Goal: Information Seeking & Learning: Find specific page/section

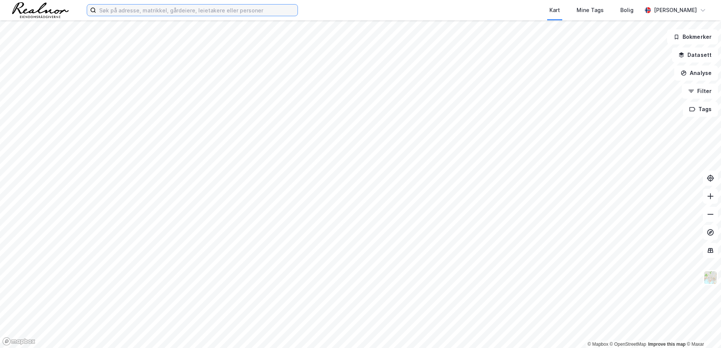
click at [251, 12] on input at bounding box center [196, 10] width 201 height 11
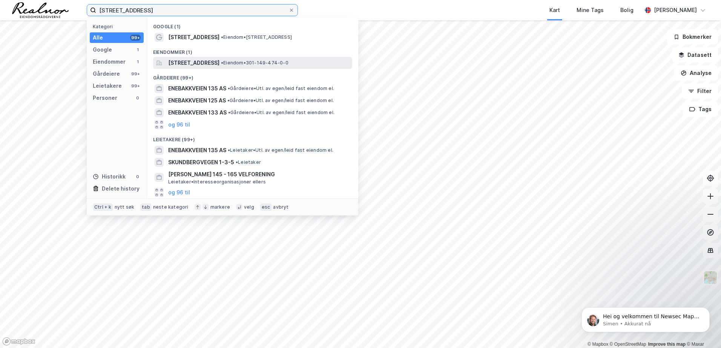
type input "[STREET_ADDRESS]"
click at [201, 63] on span "[STREET_ADDRESS]" at bounding box center [193, 62] width 51 height 9
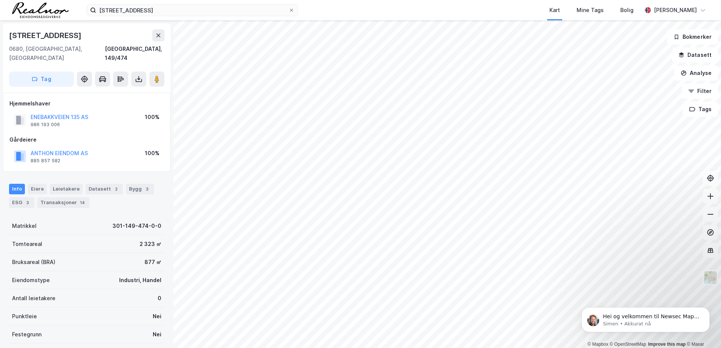
scroll to position [62, 0]
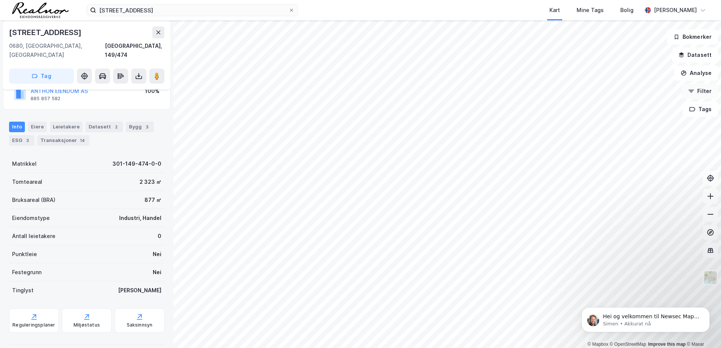
click at [707, 94] on button "Filter" at bounding box center [700, 91] width 36 height 15
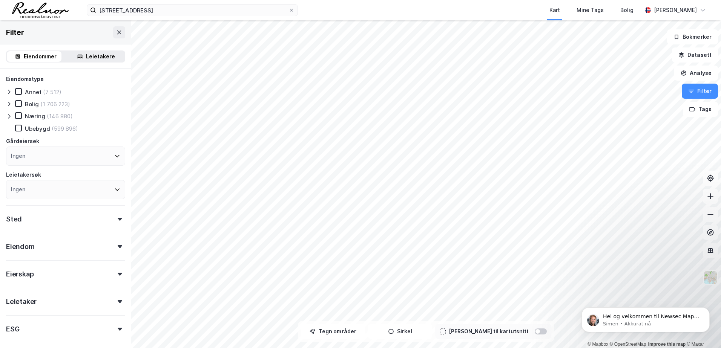
click at [81, 255] on div "Eiendomstype Annet (7 512) Bolig (1 706 223) Næring (146 880) [GEOGRAPHIC_DATA]…" at bounding box center [65, 206] width 119 height 262
click at [93, 242] on div "Eiendom" at bounding box center [65, 243] width 119 height 21
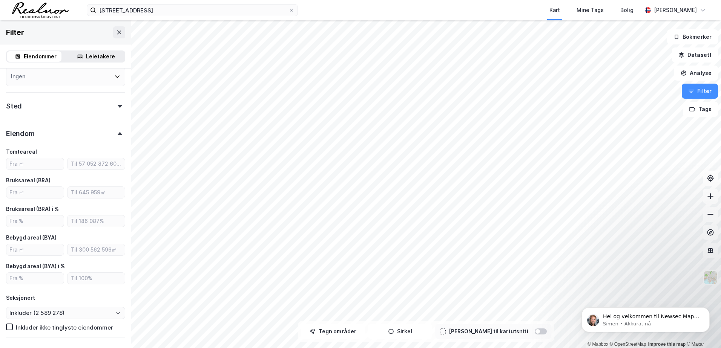
click at [118, 135] on icon at bounding box center [120, 133] width 5 height 3
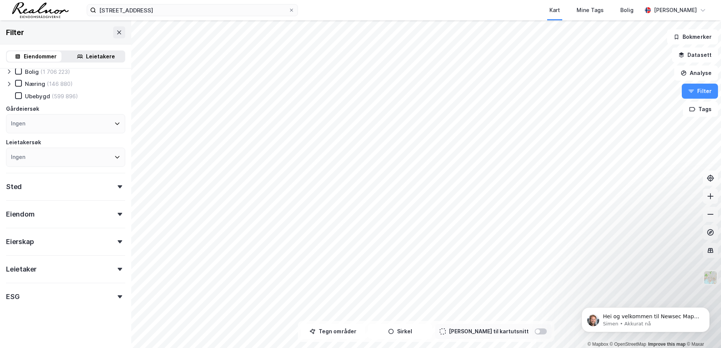
scroll to position [32, 0]
click at [79, 243] on div "Eierskap" at bounding box center [65, 238] width 119 height 21
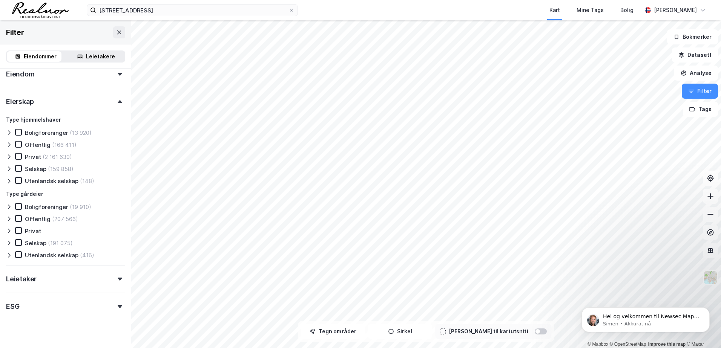
scroll to position [183, 0]
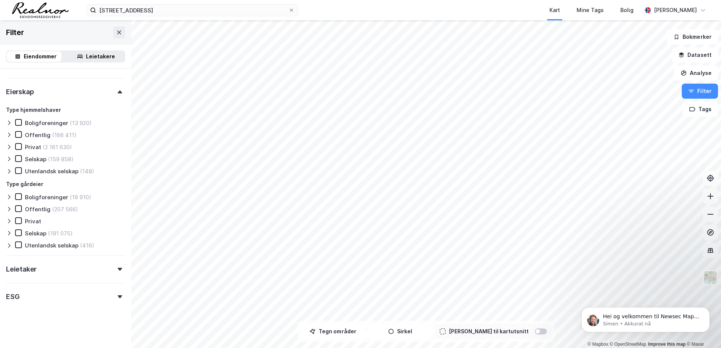
click at [108, 267] on div "Leietaker" at bounding box center [65, 266] width 119 height 21
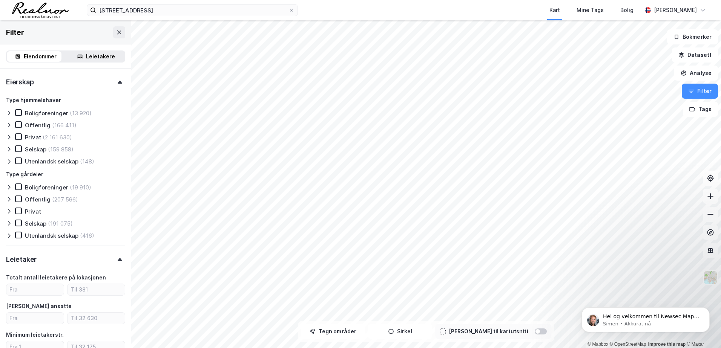
scroll to position [220, 0]
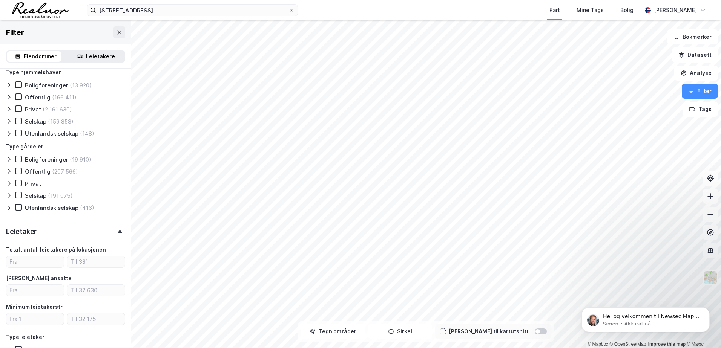
click at [115, 241] on div "Eiendomstype Annet (7 512) Bolig (1 706 223) Næring (146 880) Ubebygd (599 896)…" at bounding box center [65, 152] width 119 height 597
click at [115, 238] on div "Leietaker" at bounding box center [65, 228] width 119 height 21
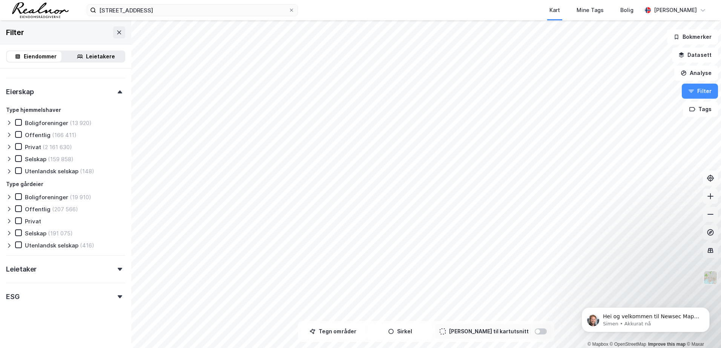
click at [101, 295] on div "ESG" at bounding box center [65, 293] width 119 height 21
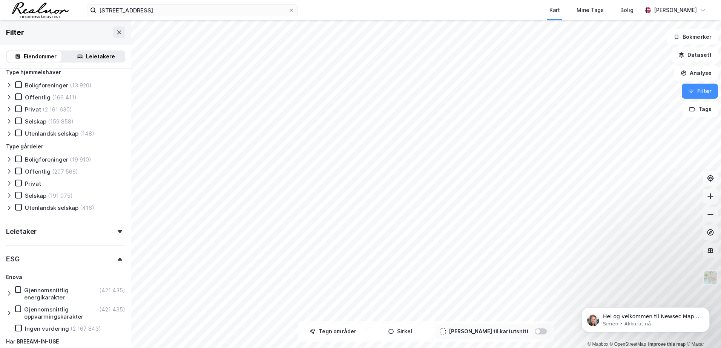
click at [112, 262] on div "ESG" at bounding box center [65, 256] width 119 height 21
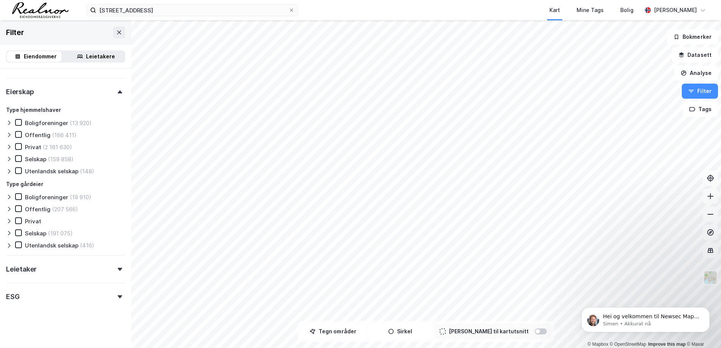
scroll to position [183, 0]
click at [12, 210] on icon at bounding box center [9, 209] width 6 height 6
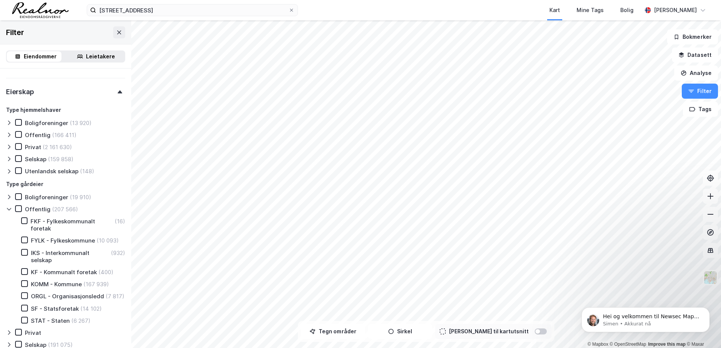
scroll to position [220, 0]
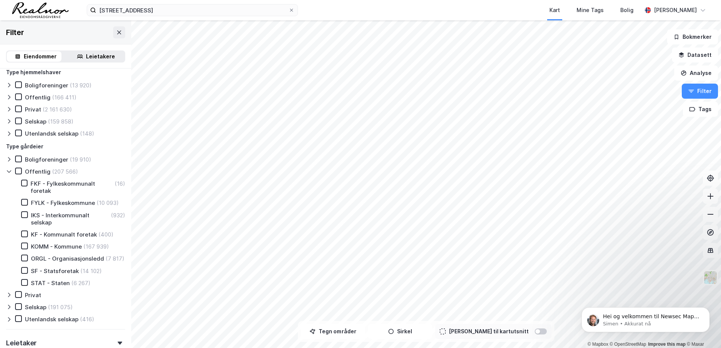
click at [11, 175] on div at bounding box center [10, 172] width 9 height 8
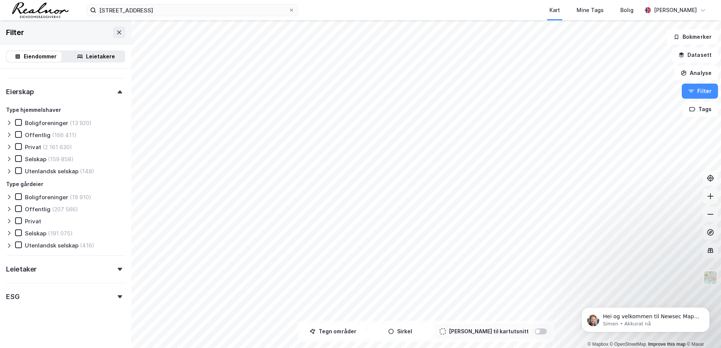
scroll to position [183, 0]
click at [11, 133] on icon at bounding box center [9, 135] width 6 height 6
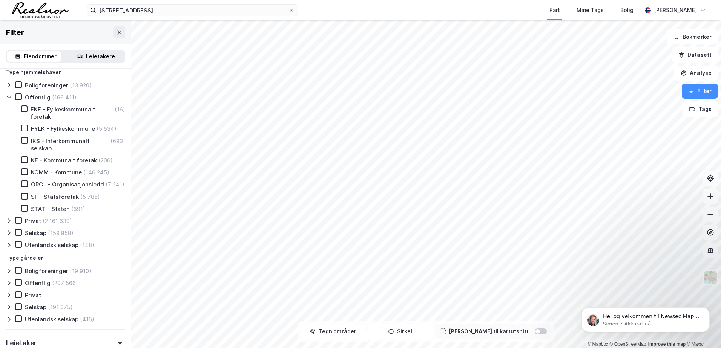
click at [9, 86] on icon at bounding box center [9, 85] width 2 height 4
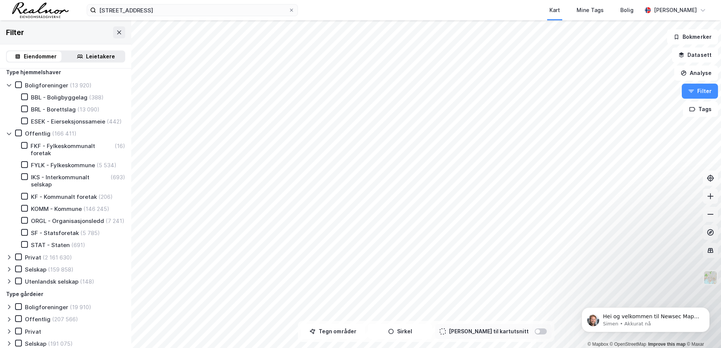
click at [9, 86] on icon at bounding box center [9, 85] width 4 height 2
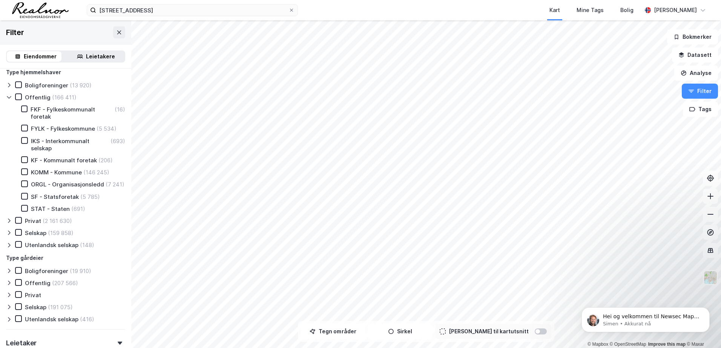
click at [11, 97] on icon at bounding box center [9, 97] width 6 height 6
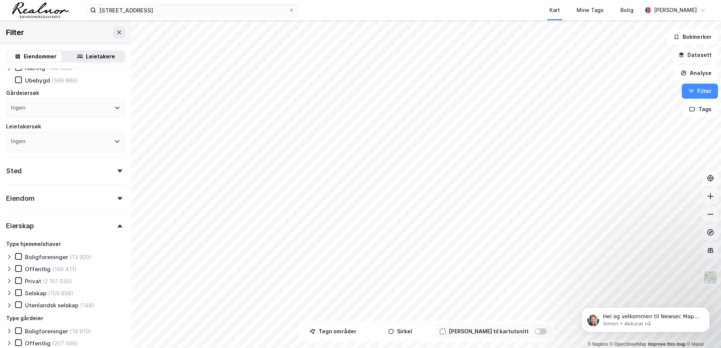
scroll to position [0, 0]
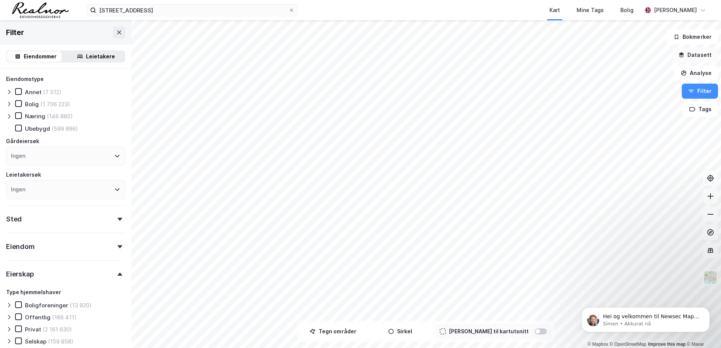
click at [703, 58] on button "Datasett" at bounding box center [695, 55] width 46 height 15
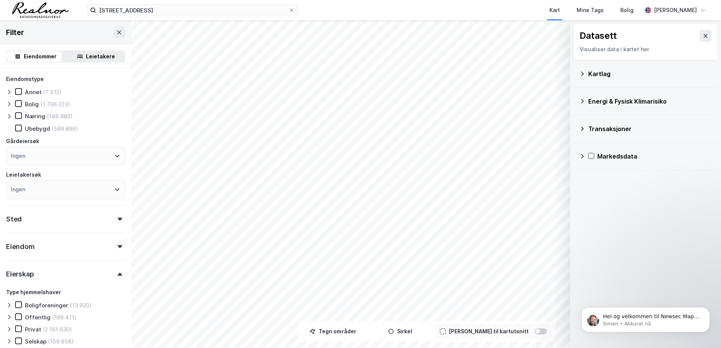
drag, startPoint x: 580, startPoint y: 76, endPoint x: 574, endPoint y: 81, distance: 8.3
click at [574, 81] on div "Kartlag" at bounding box center [645, 74] width 145 height 28
click at [588, 75] on div "Kartlag" at bounding box center [645, 74] width 133 height 18
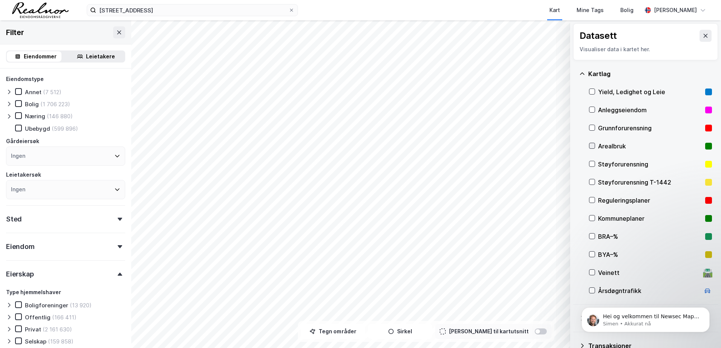
click at [592, 148] on icon at bounding box center [591, 145] width 5 height 5
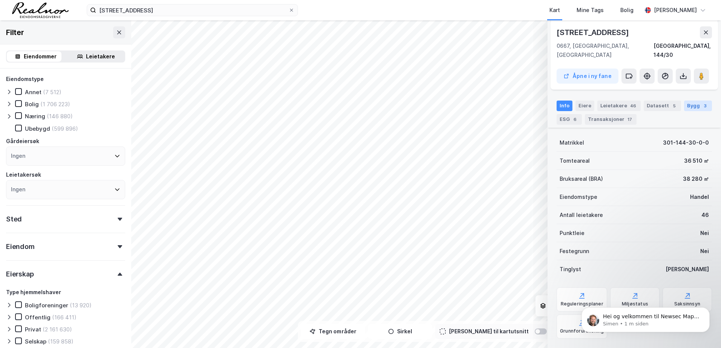
scroll to position [138, 0]
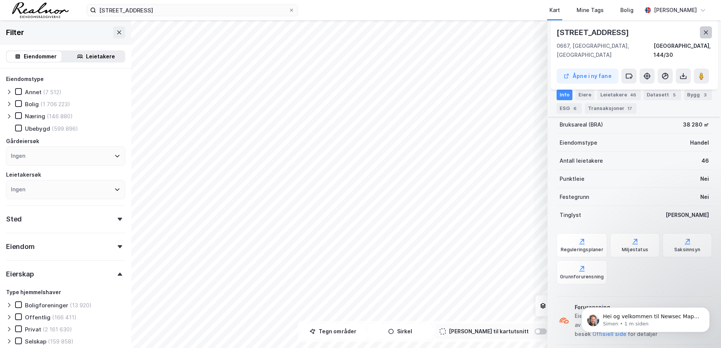
click at [703, 32] on icon at bounding box center [706, 32] width 6 height 6
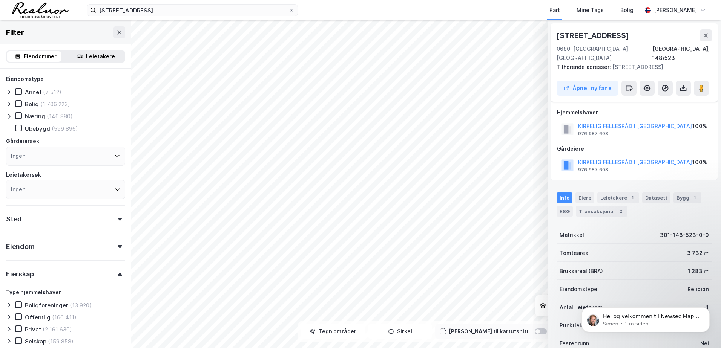
scroll to position [71, 0]
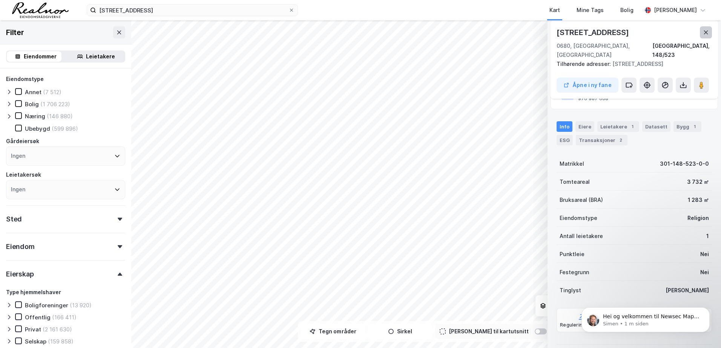
click at [707, 32] on icon at bounding box center [706, 32] width 6 height 6
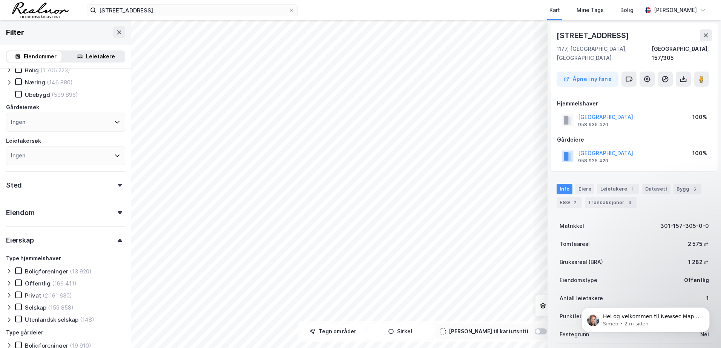
scroll to position [75, 0]
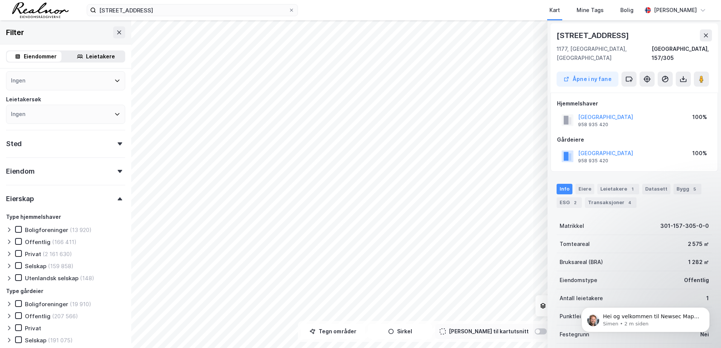
click at [9, 230] on icon at bounding box center [9, 230] width 6 height 6
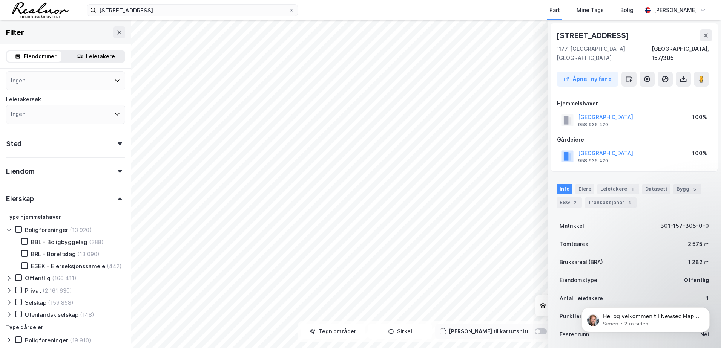
click at [9, 230] on icon at bounding box center [9, 230] width 6 height 6
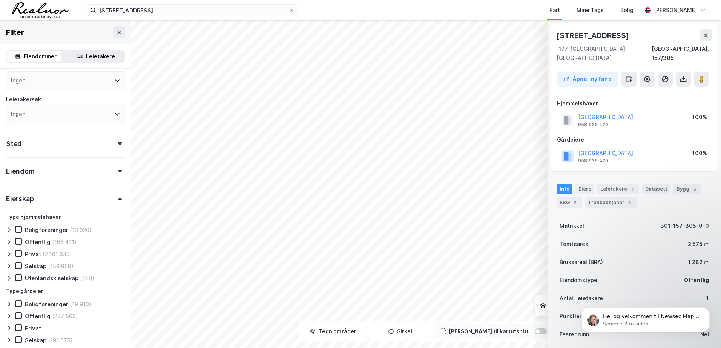
click at [12, 244] on div at bounding box center [10, 242] width 9 height 8
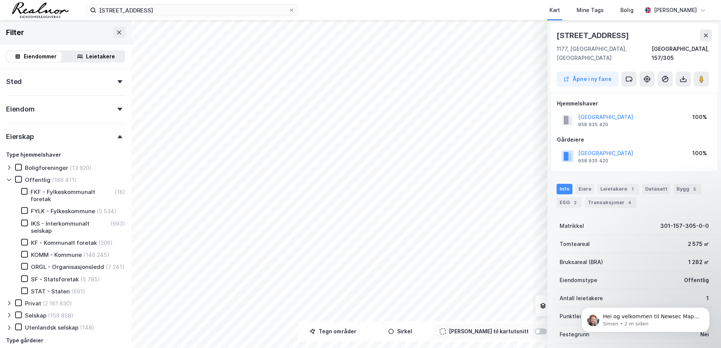
scroll to position [151, 0]
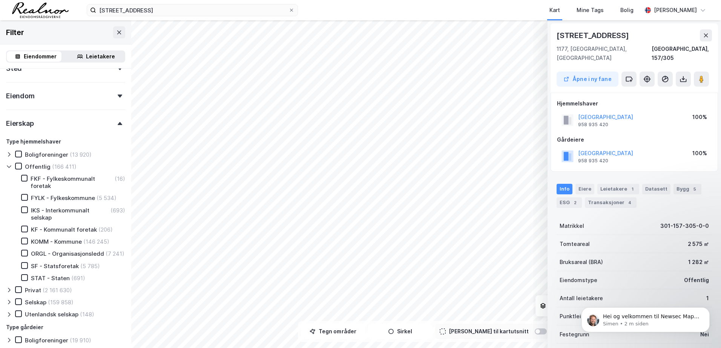
click at [10, 167] on icon at bounding box center [9, 167] width 6 height 6
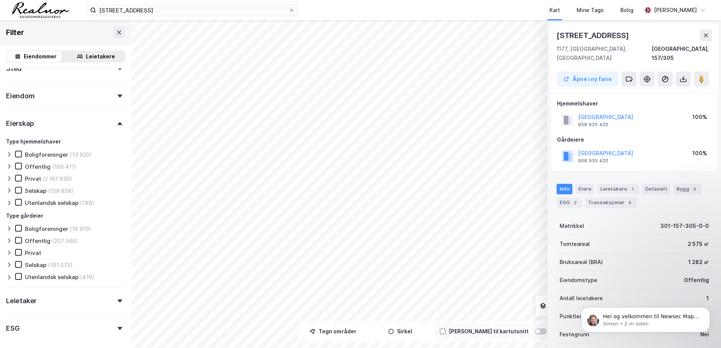
click at [8, 181] on icon at bounding box center [9, 178] width 2 height 5
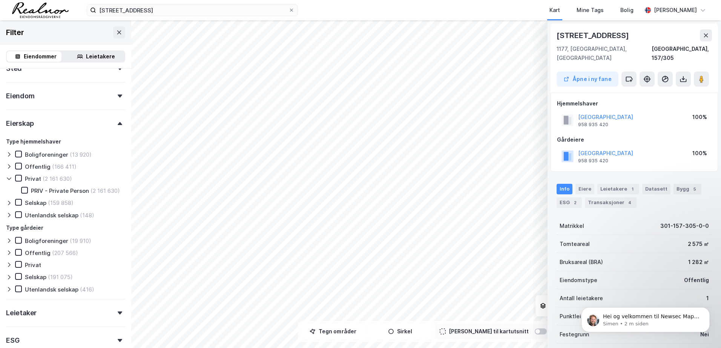
click at [8, 181] on icon at bounding box center [9, 179] width 6 height 6
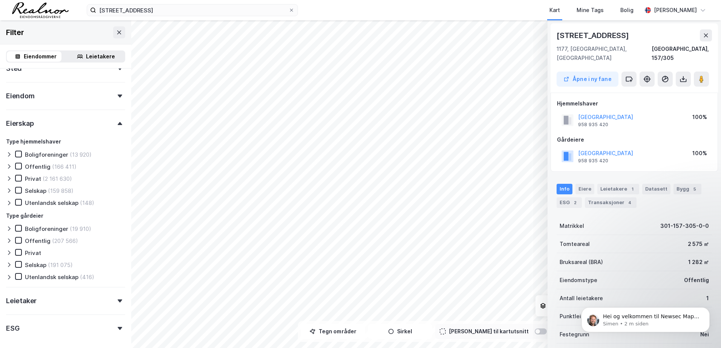
click at [9, 191] on icon at bounding box center [9, 191] width 6 height 6
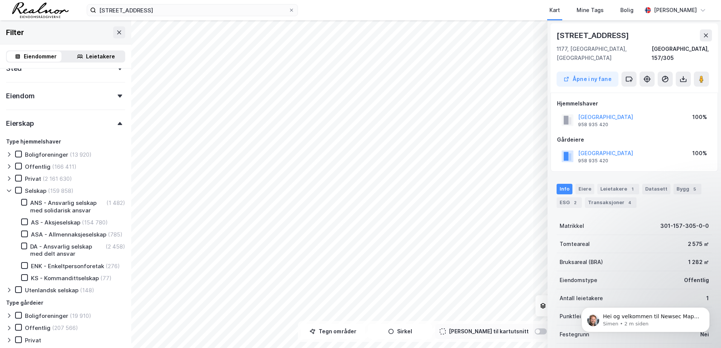
click at [9, 191] on icon at bounding box center [9, 191] width 6 height 6
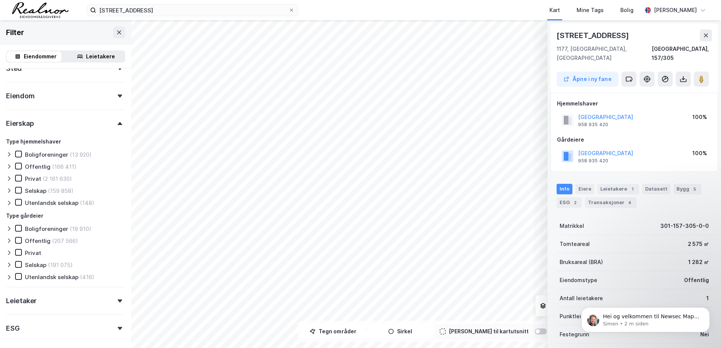
click at [13, 204] on div at bounding box center [10, 203] width 9 height 8
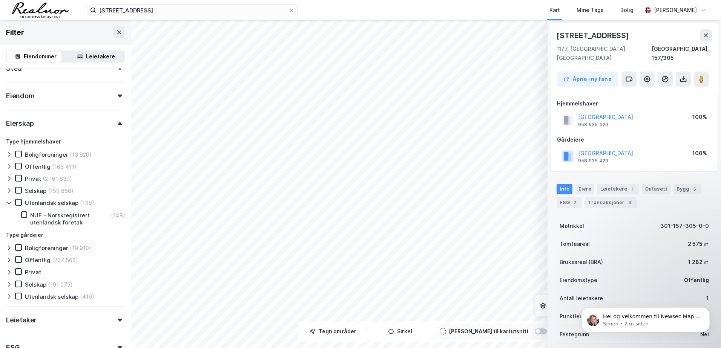
click at [13, 204] on div at bounding box center [10, 203] width 9 height 8
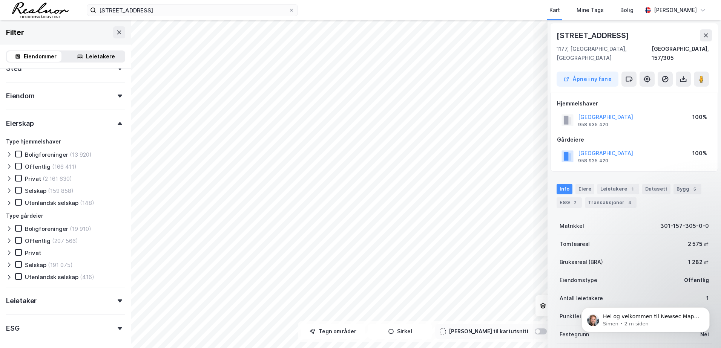
click at [6, 228] on icon at bounding box center [9, 229] width 6 height 6
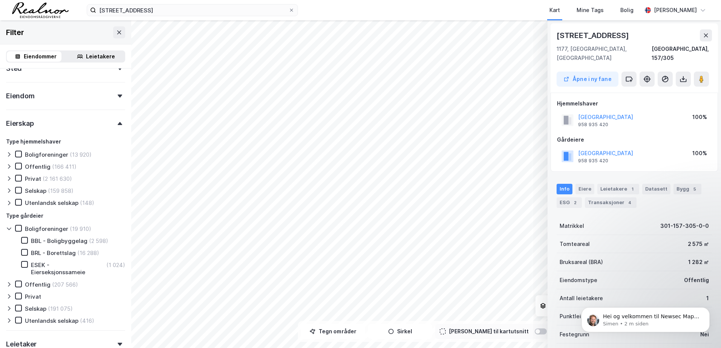
scroll to position [226, 0]
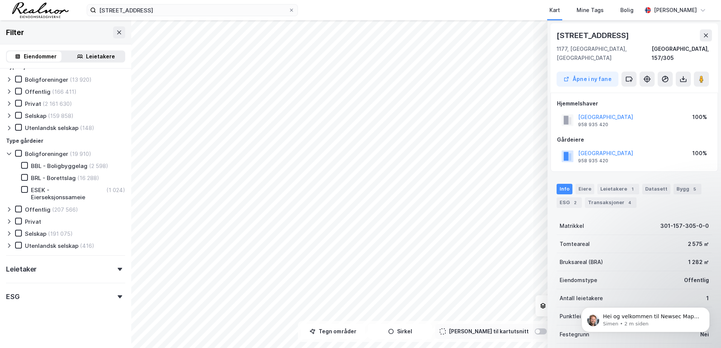
click at [11, 153] on icon at bounding box center [9, 154] width 6 height 6
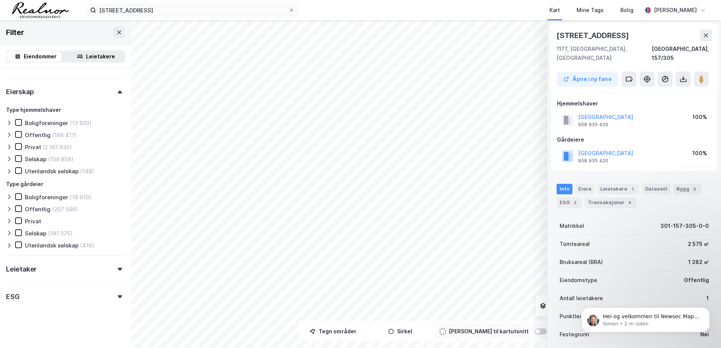
scroll to position [183, 0]
click at [11, 209] on icon at bounding box center [9, 209] width 6 height 6
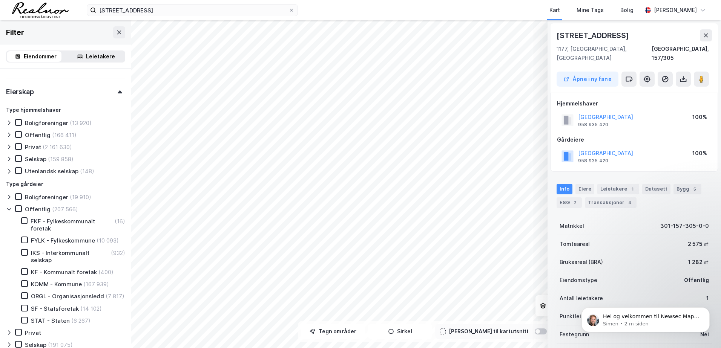
scroll to position [226, 0]
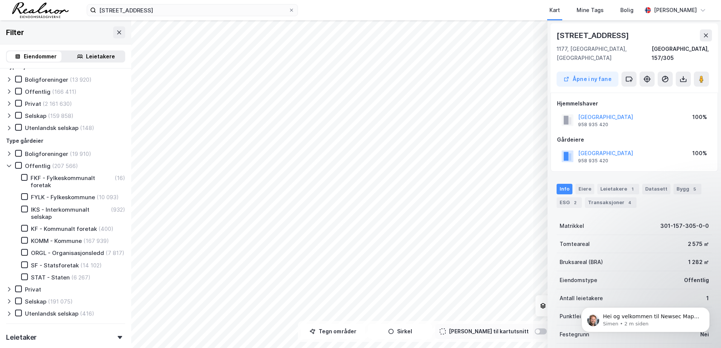
click at [11, 209] on div "Offentlig (207 566) FKF - Fylkeskommunalt foretak (16) FYLK - Fylkeskommune (10…" at bounding box center [65, 221] width 119 height 119
click at [6, 166] on icon at bounding box center [9, 166] width 6 height 6
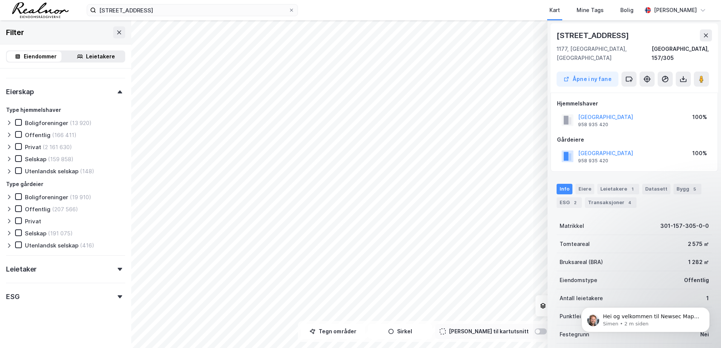
click at [9, 235] on icon at bounding box center [9, 233] width 6 height 6
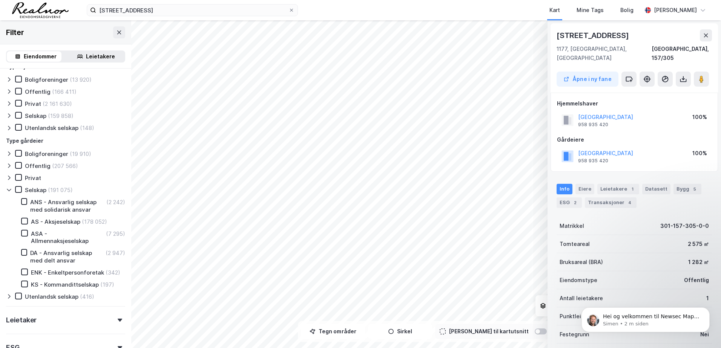
click at [9, 188] on icon at bounding box center [9, 190] width 6 height 6
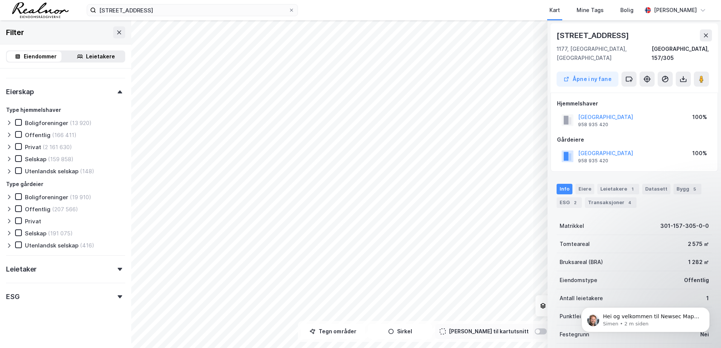
scroll to position [183, 0]
click at [7, 245] on icon at bounding box center [9, 246] width 6 height 6
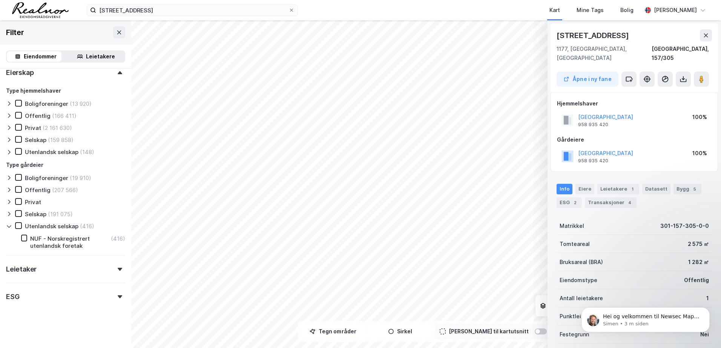
click at [8, 227] on icon at bounding box center [9, 227] width 4 height 3
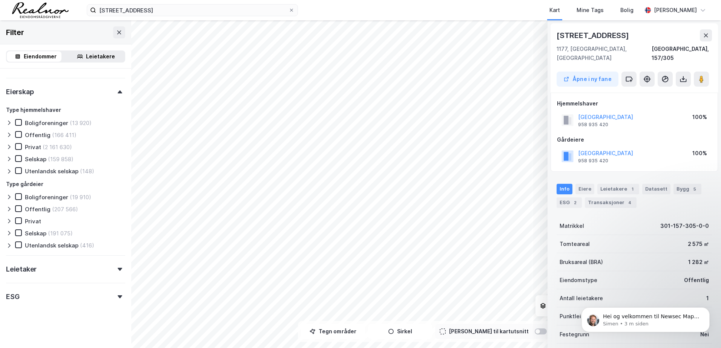
scroll to position [183, 0]
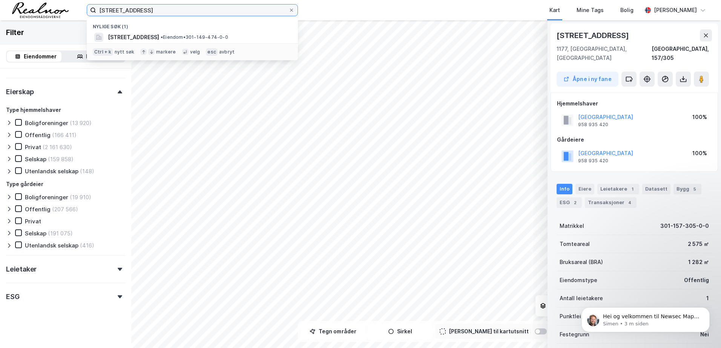
drag, startPoint x: 195, startPoint y: 8, endPoint x: -2, endPoint y: -39, distance: 201.8
click at [0, 0] on html "enebakkveien [STREET_ADDRESS] • Eiendom • 301-149-474-0-0 Ctrl + k nytt søk mar…" at bounding box center [360, 174] width 721 height 348
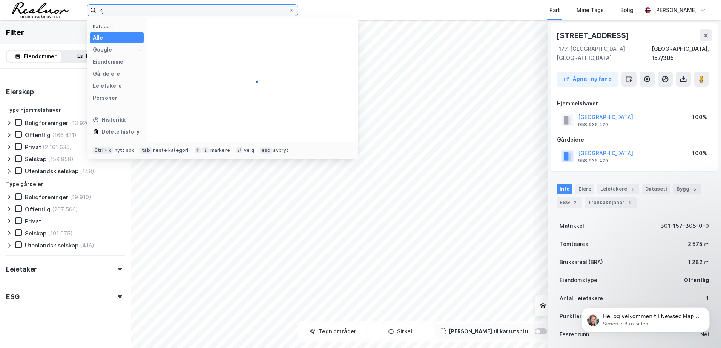
type input "k"
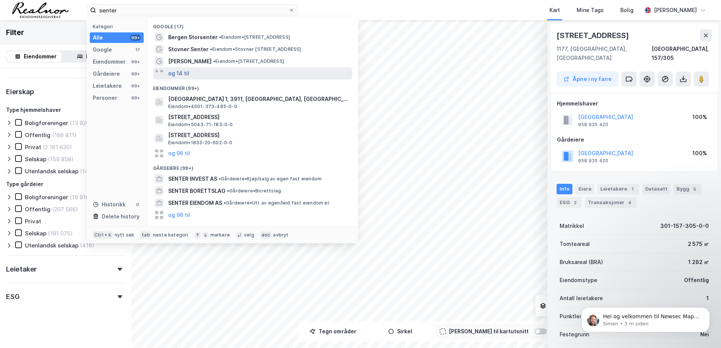
click at [178, 73] on button "og 14 til" at bounding box center [178, 73] width 21 height 9
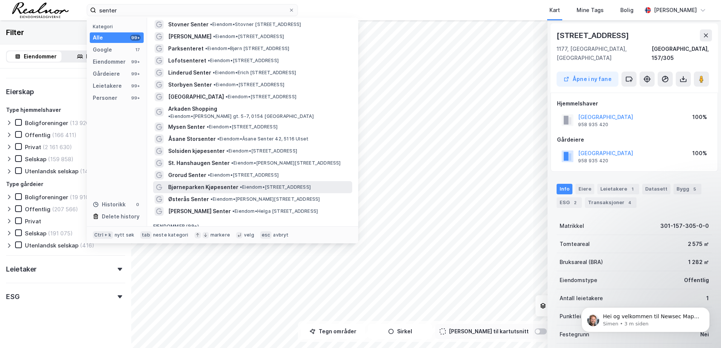
scroll to position [38, 0]
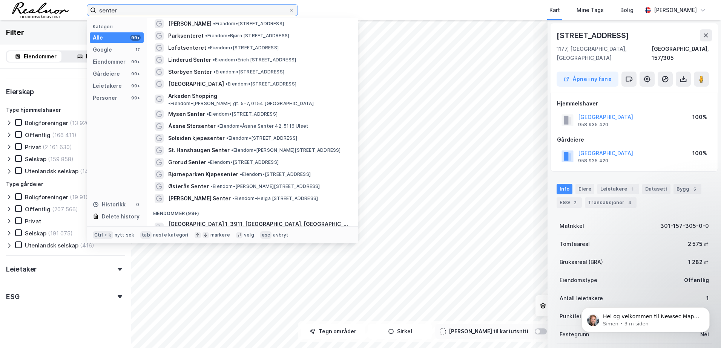
drag, startPoint x: 98, startPoint y: 12, endPoint x: 107, endPoint y: 18, distance: 10.6
click at [98, 12] on input "senter" at bounding box center [192, 10] width 192 height 11
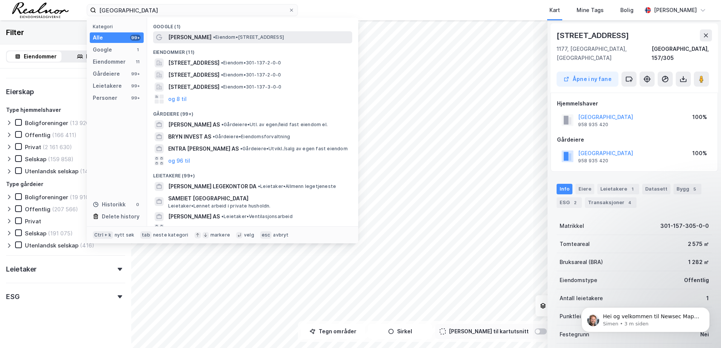
click at [182, 40] on span "[PERSON_NAME]" at bounding box center [189, 37] width 43 height 9
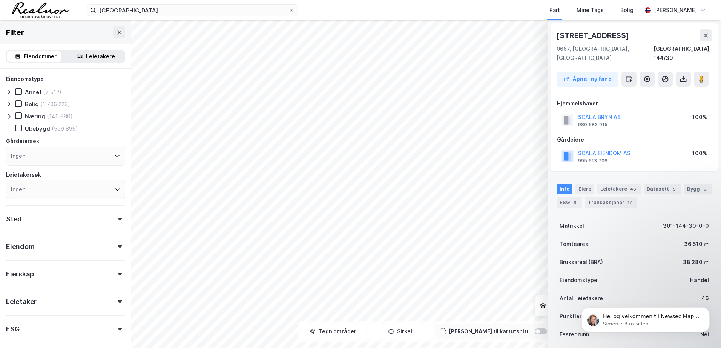
scroll to position [1, 0]
click at [601, 34] on div "[STREET_ADDRESS]" at bounding box center [594, 34] width 74 height 12
click at [705, 34] on icon at bounding box center [706, 34] width 6 height 6
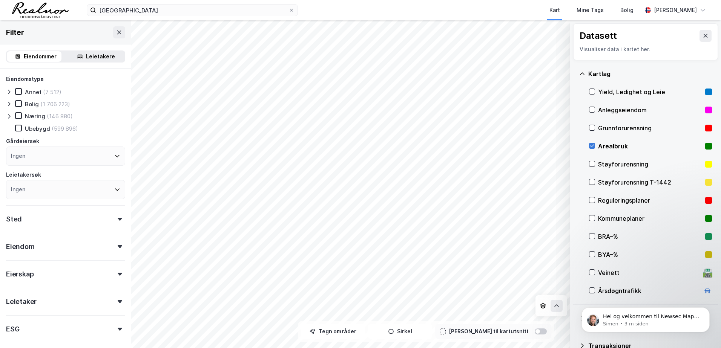
click at [589, 145] on icon at bounding box center [591, 145] width 5 height 5
click at [137, 9] on input "[GEOGRAPHIC_DATA]" at bounding box center [192, 10] width 192 height 11
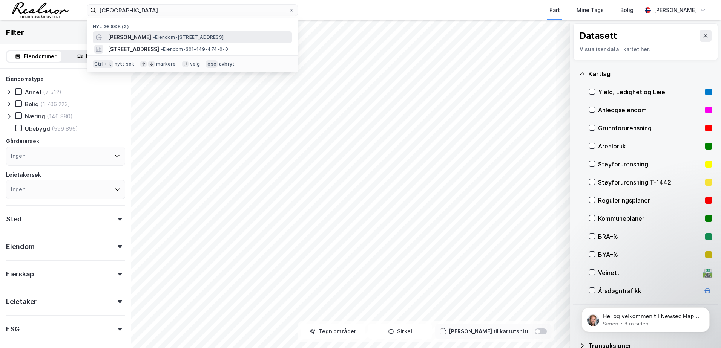
click at [134, 39] on span "[PERSON_NAME]" at bounding box center [129, 37] width 43 height 9
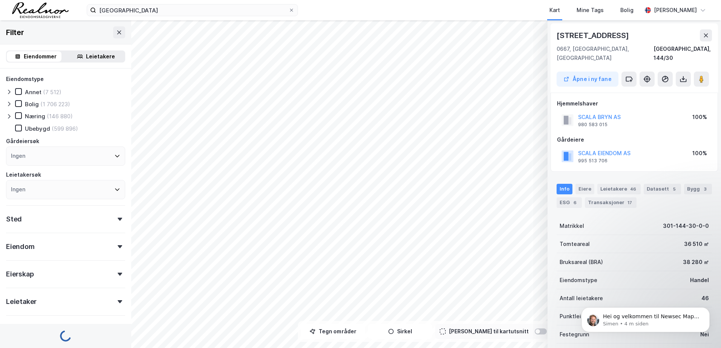
scroll to position [1, 0]
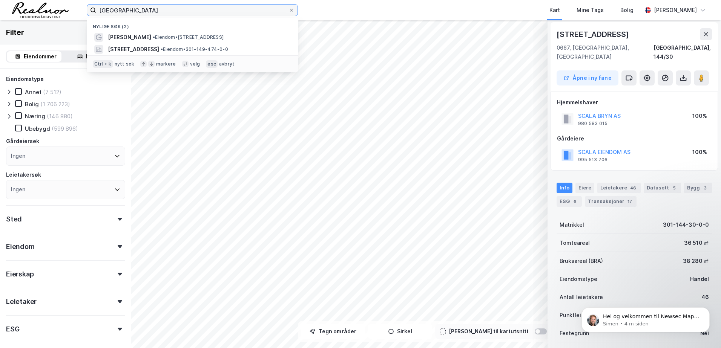
click at [209, 5] on input "[GEOGRAPHIC_DATA]" at bounding box center [192, 10] width 192 height 11
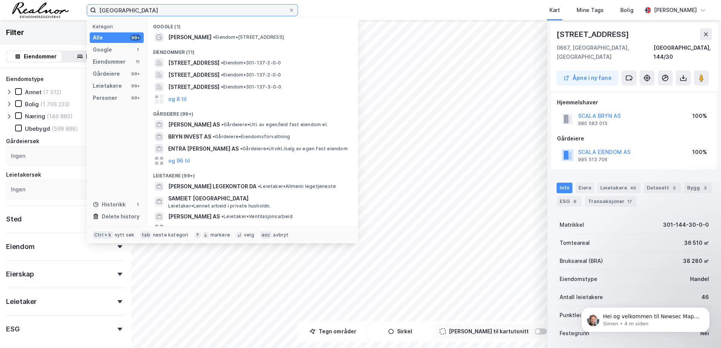
type input "[GEOGRAPHIC_DATA]"
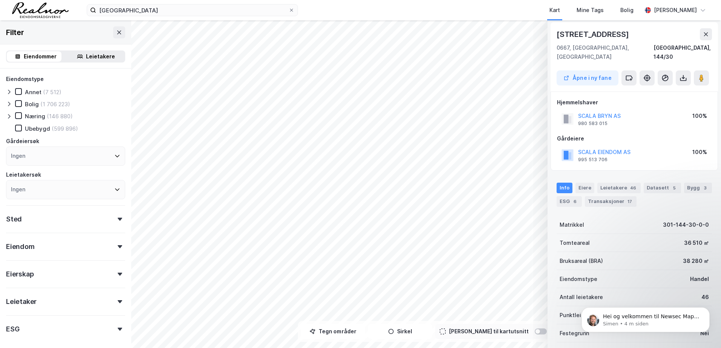
click at [153, 3] on div "bryn senter Kart Mine Tags Bolig [PERSON_NAME]" at bounding box center [360, 10] width 721 height 20
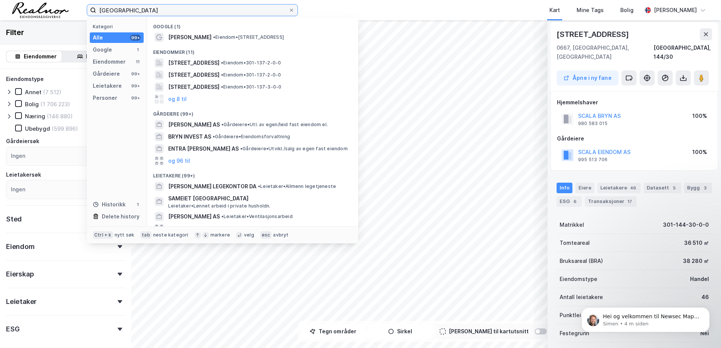
click at [152, 8] on input "[GEOGRAPHIC_DATA]" at bounding box center [192, 10] width 192 height 11
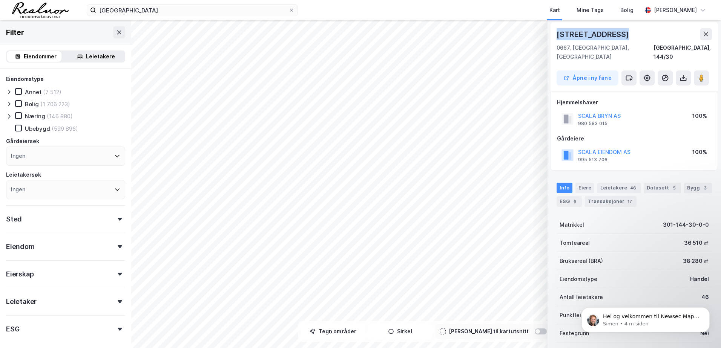
drag, startPoint x: 596, startPoint y: 37, endPoint x: 553, endPoint y: 38, distance: 43.4
click at [553, 38] on div "[STREET_ADDRESS], 144/30 Åpne i ny fane" at bounding box center [634, 56] width 167 height 69
copy div "[STREET_ADDRESS]"
click at [292, 11] on icon at bounding box center [291, 10] width 5 height 5
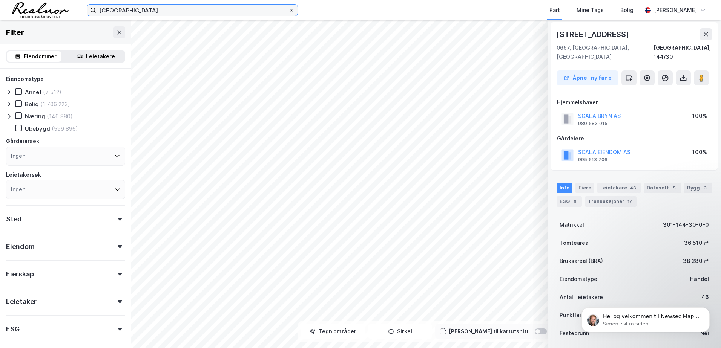
click at [289, 11] on input "[GEOGRAPHIC_DATA]" at bounding box center [192, 10] width 192 height 11
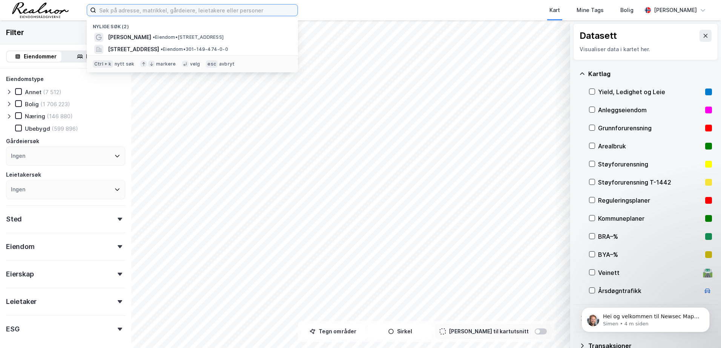
paste input "[STREET_ADDRESS]"
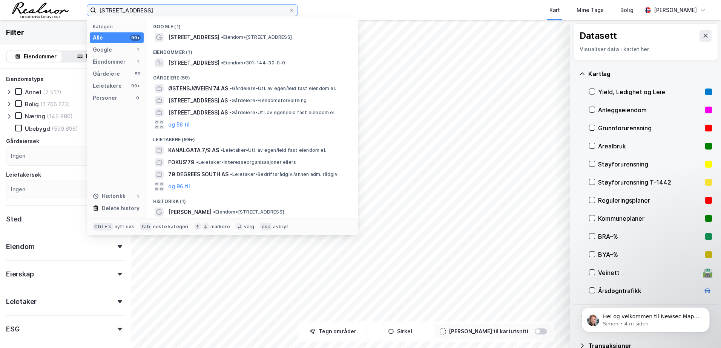
type input "[STREET_ADDRESS]"
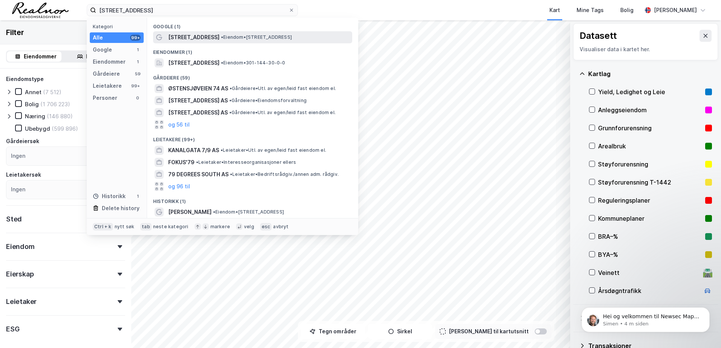
click at [210, 38] on span "[STREET_ADDRESS]" at bounding box center [193, 37] width 51 height 9
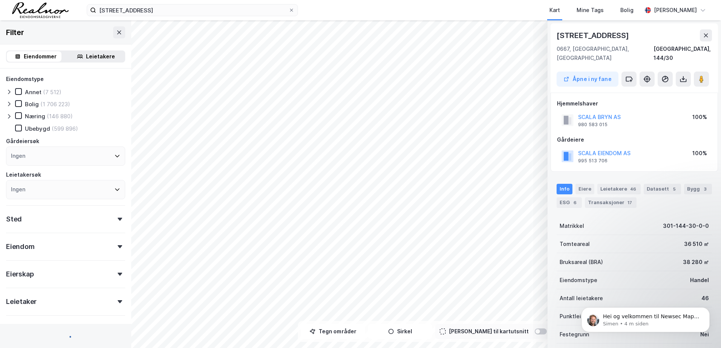
scroll to position [1, 0]
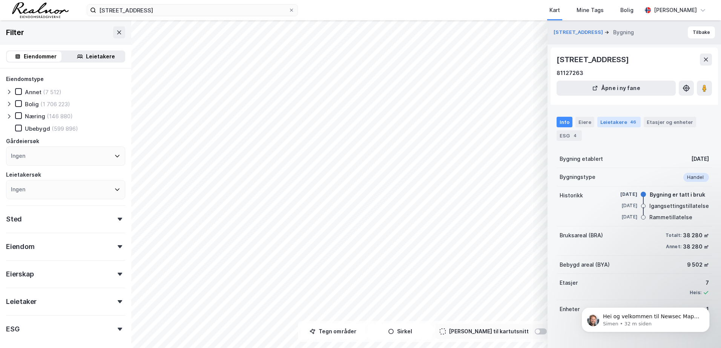
click at [616, 123] on div "Leietakere 46" at bounding box center [618, 122] width 43 height 11
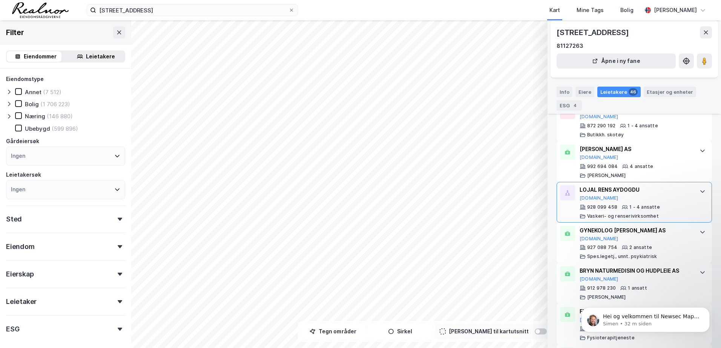
scroll to position [1836, 0]
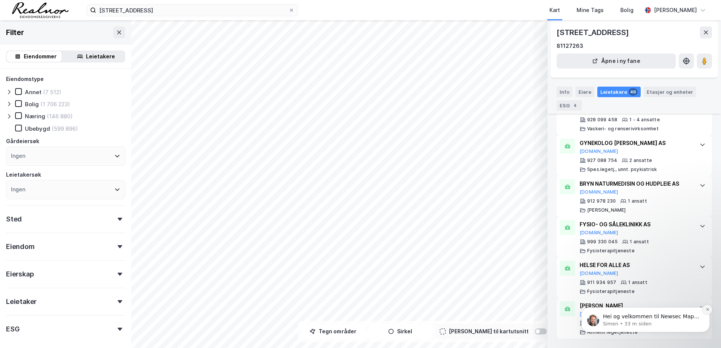
click at [703, 309] on button "Dismiss notification" at bounding box center [708, 310] width 10 height 10
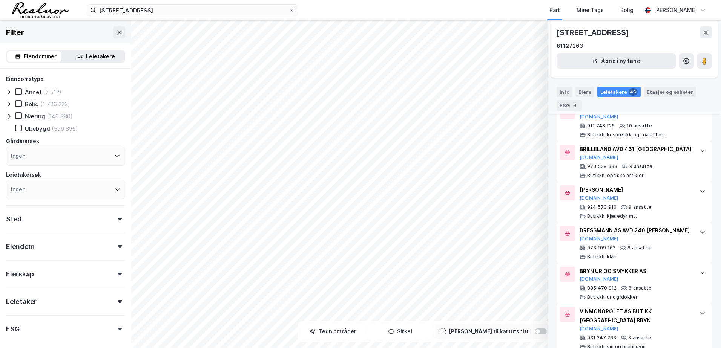
scroll to position [742, 0]
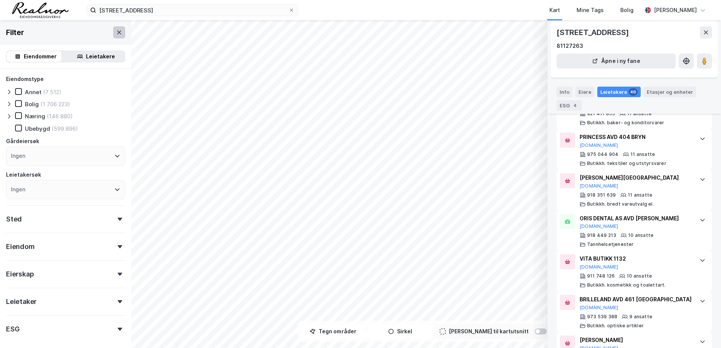
click at [116, 32] on icon at bounding box center [119, 32] width 6 height 6
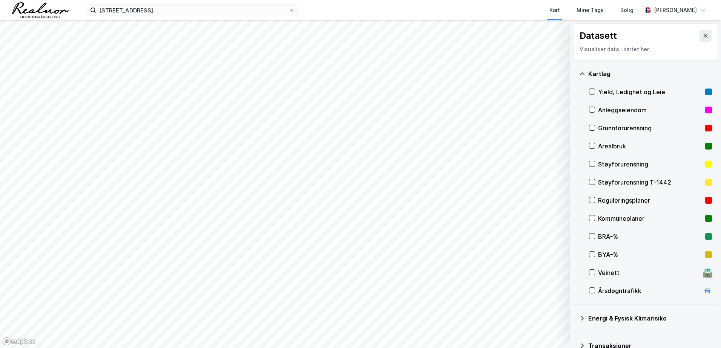
click at [703, 38] on icon at bounding box center [706, 36] width 6 height 6
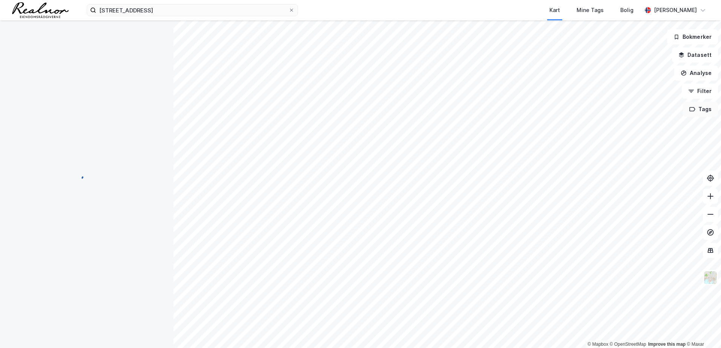
scroll to position [138, 0]
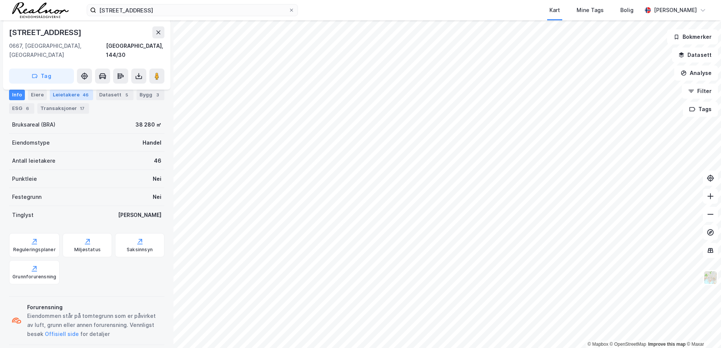
click at [61, 94] on div "Leietakere 46" at bounding box center [71, 95] width 43 height 11
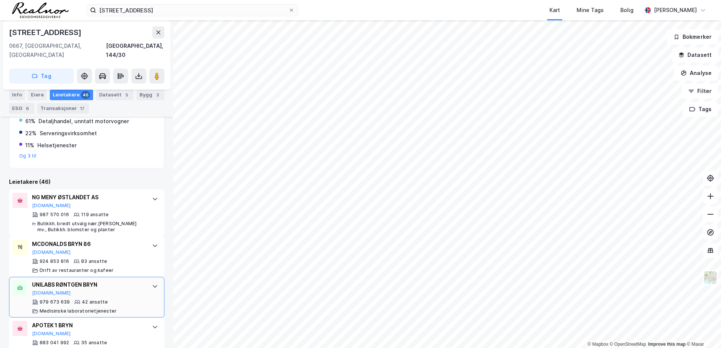
scroll to position [231, 0]
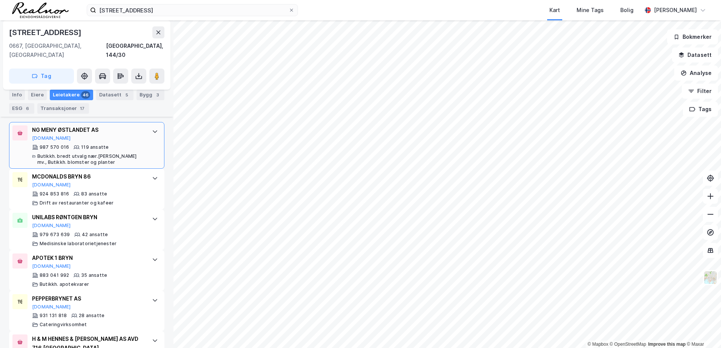
click at [139, 122] on div "NG MENY ØSTLANDET AS [DOMAIN_NAME] 987 570 016 119 ansatte Butikkh. bredt utval…" at bounding box center [86, 145] width 155 height 47
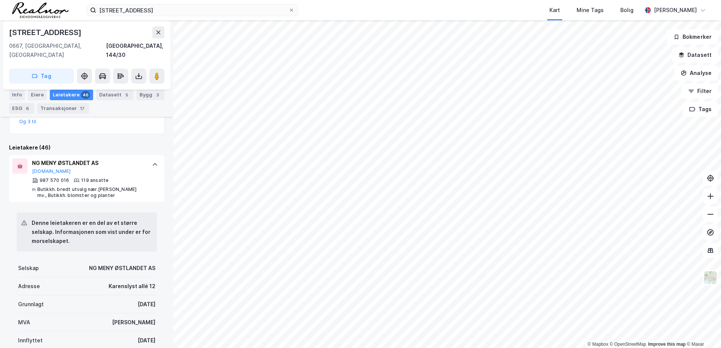
scroll to position [118, 0]
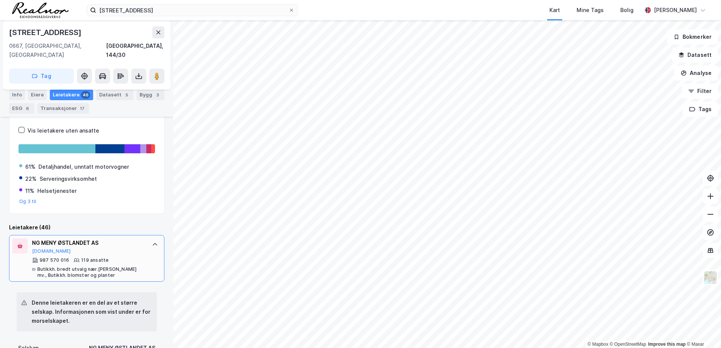
click at [142, 241] on div "NG MENY ØSTLANDET AS [DOMAIN_NAME] 987 570 016 119 ansatte Butikkh. bredt utval…" at bounding box center [86, 258] width 155 height 47
